Goal: Task Accomplishment & Management: Use online tool/utility

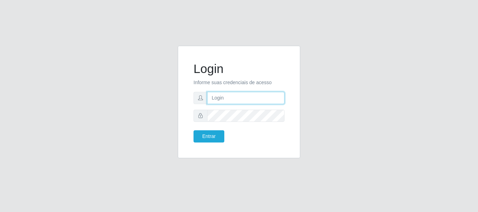
click at [210, 100] on input "text" at bounding box center [245, 98] width 77 height 12
type input "[EMAIL_ADDRESS][DOMAIN_NAME]"
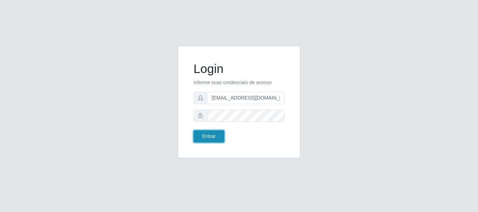
click at [207, 134] on button "Entrar" at bounding box center [209, 137] width 31 height 12
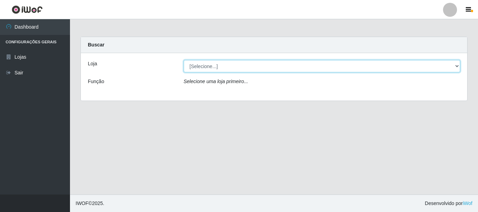
click at [458, 66] on select "[Selecione...] SuperFácil Atacado - Rodoviária" at bounding box center [322, 66] width 277 height 12
select select "400"
click at [184, 60] on select "[Selecione...] SuperFácil Atacado - Rodoviária" at bounding box center [322, 66] width 277 height 12
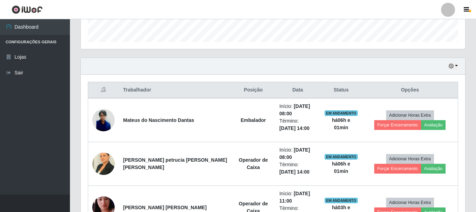
scroll to position [210, 0]
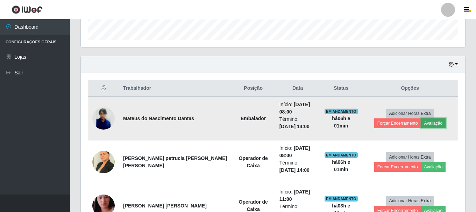
click at [421, 123] on button "Avaliação" at bounding box center [433, 124] width 25 height 10
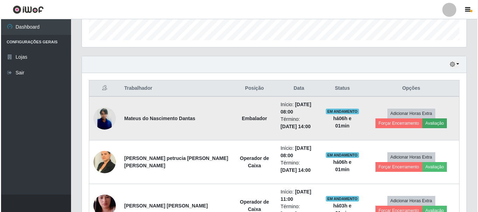
scroll to position [145, 381]
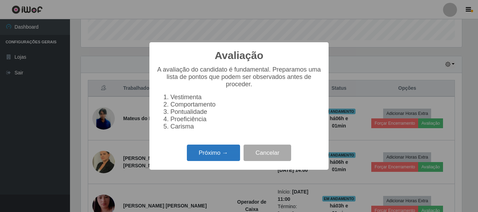
click at [210, 155] on button "Próximo →" at bounding box center [213, 153] width 53 height 16
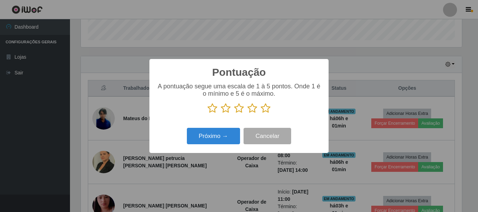
click at [266, 111] on icon at bounding box center [266, 108] width 10 height 11
click at [261, 114] on input "radio" at bounding box center [261, 114] width 0 height 0
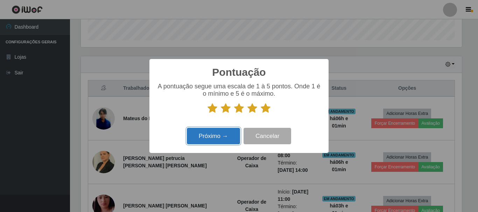
click at [214, 143] on button "Próximo →" at bounding box center [213, 136] width 53 height 16
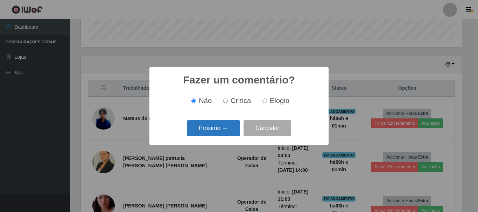
click at [209, 133] on button "Próximo →" at bounding box center [213, 128] width 53 height 16
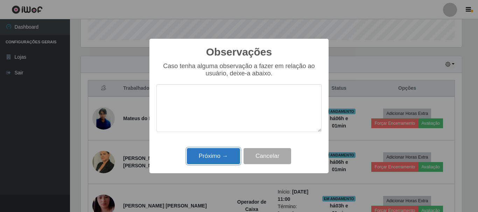
click at [208, 152] on button "Próximo →" at bounding box center [213, 156] width 53 height 16
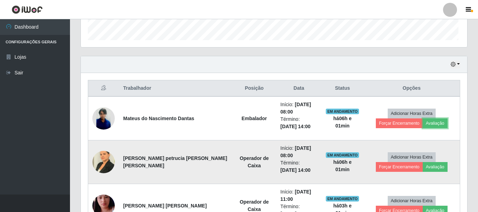
scroll to position [145, 385]
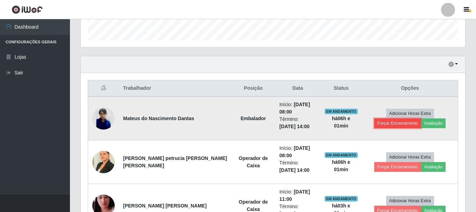
click at [420, 119] on button "Forçar Encerramento" at bounding box center [398, 124] width 47 height 10
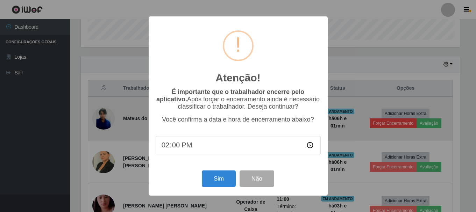
scroll to position [145, 381]
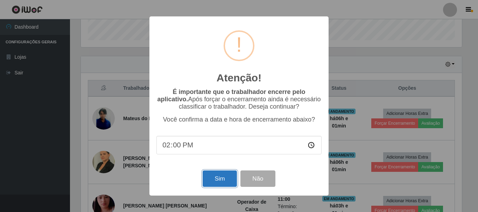
click at [218, 179] on button "Sim" at bounding box center [220, 179] width 34 height 16
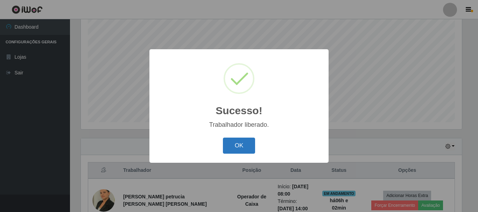
click at [229, 149] on button "OK" at bounding box center [239, 146] width 33 height 16
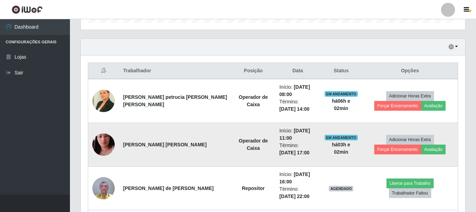
scroll to position [233, 0]
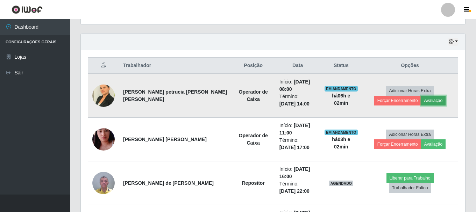
click at [421, 102] on button "Avaliação" at bounding box center [433, 101] width 25 height 10
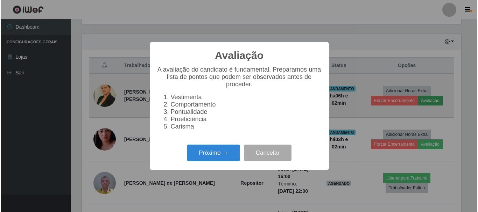
scroll to position [145, 381]
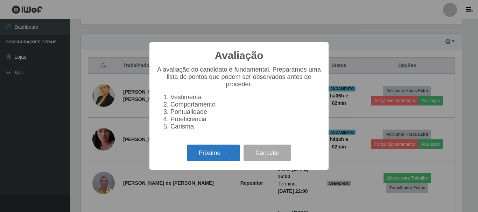
click at [218, 158] on button "Próximo →" at bounding box center [213, 153] width 53 height 16
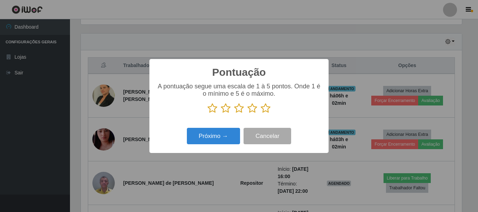
click at [253, 110] on icon at bounding box center [252, 108] width 10 height 11
click at [247, 114] on input "radio" at bounding box center [247, 114] width 0 height 0
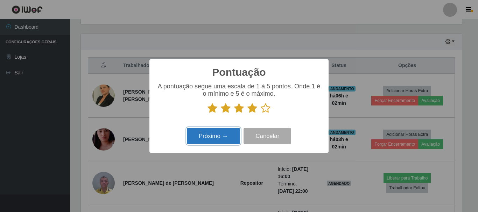
click at [217, 137] on button "Próximo →" at bounding box center [213, 136] width 53 height 16
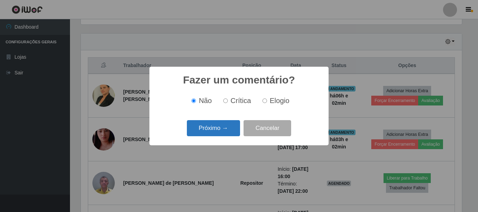
click at [213, 129] on button "Próximo →" at bounding box center [213, 128] width 53 height 16
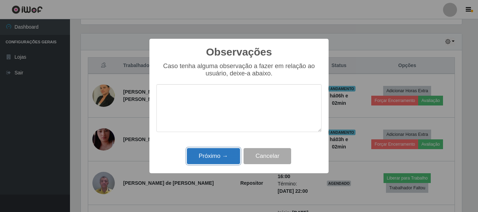
click at [211, 158] on button "Próximo →" at bounding box center [213, 156] width 53 height 16
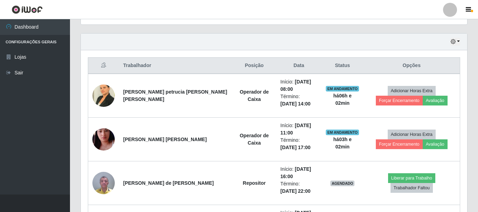
scroll to position [145, 385]
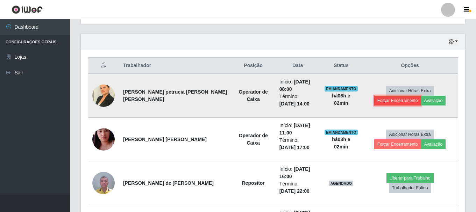
click at [421, 96] on button "Forçar Encerramento" at bounding box center [398, 101] width 47 height 10
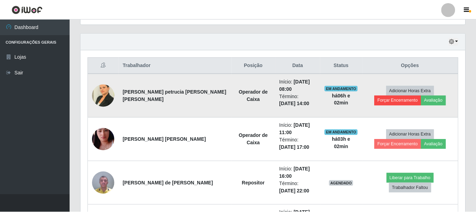
scroll to position [145, 381]
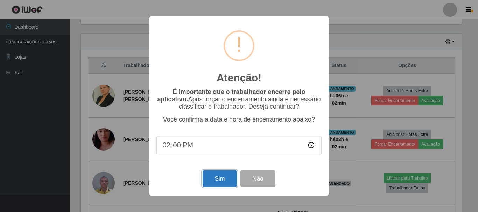
click at [218, 180] on button "Sim" at bounding box center [220, 179] width 34 height 16
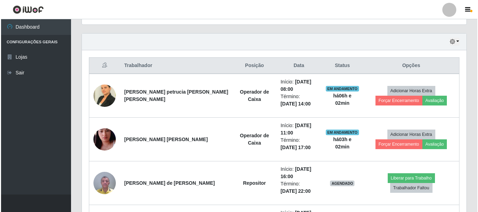
scroll to position [0, 0]
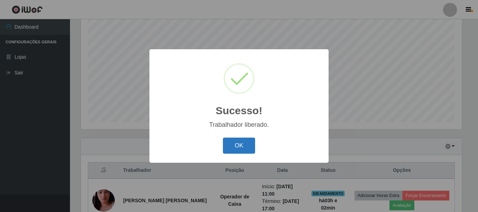
click at [237, 144] on button "OK" at bounding box center [239, 146] width 33 height 16
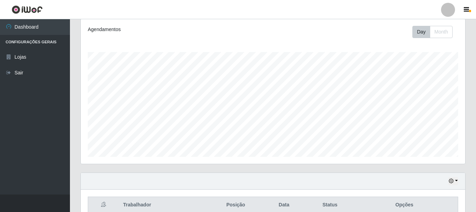
scroll to position [93, 0]
